Goal: Go to known website: Access a specific website the user already knows

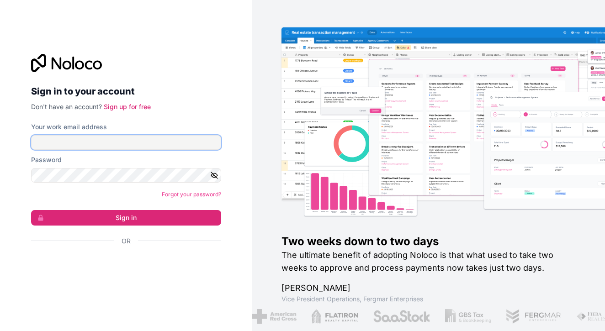
click at [116, 147] on input "Your work email address" at bounding box center [126, 142] width 190 height 15
type input "**********"
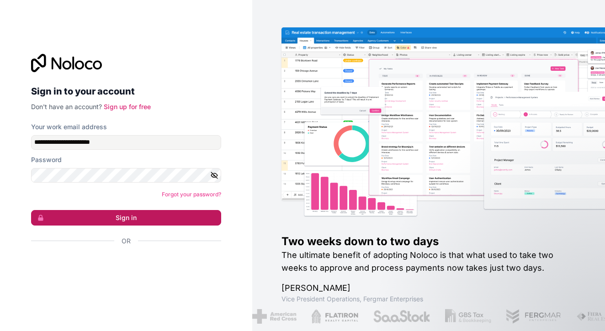
click at [137, 218] on button "Sign in" at bounding box center [126, 218] width 190 height 16
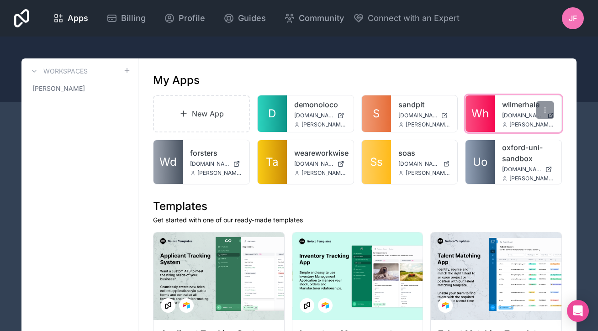
click at [516, 112] on div "wilmerhale [DOMAIN_NAME] [PERSON_NAME][EMAIL_ADDRESS][DOMAIN_NAME]" at bounding box center [528, 114] width 67 height 37
click at [521, 112] on span "[DOMAIN_NAME]" at bounding box center [523, 115] width 42 height 7
click at [548, 109] on icon at bounding box center [545, 109] width 7 height 7
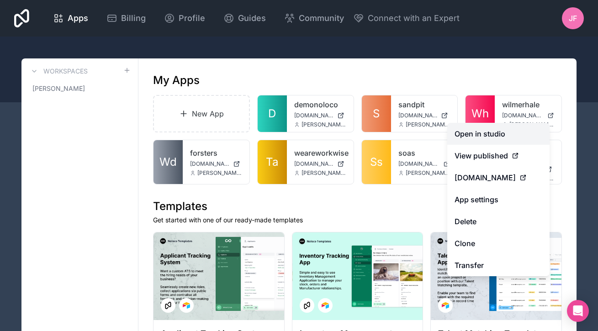
click at [506, 132] on link "Open in studio" at bounding box center [498, 134] width 102 height 22
